Goal: Use online tool/utility: Utilize a website feature to perform a specific function

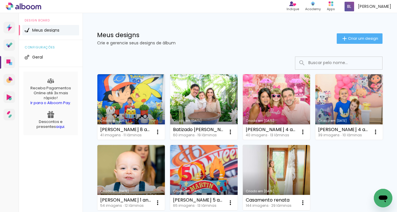
click at [282, 104] on link "Criado em [DATE]" at bounding box center [276, 106] width 67 height 65
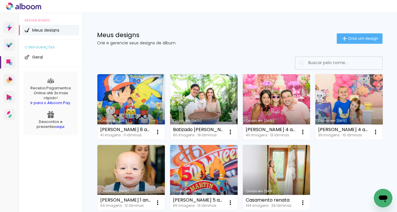
click at [315, 140] on link "Criado em [DATE]" at bounding box center [348, 106] width 67 height 65
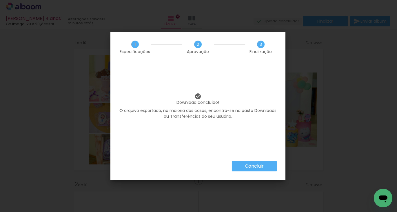
scroll to position [0, 1080]
click at [0, 0] on slot "Concluir" at bounding box center [0, 0] width 0 height 0
